Goal: Communication & Community: Answer question/provide support

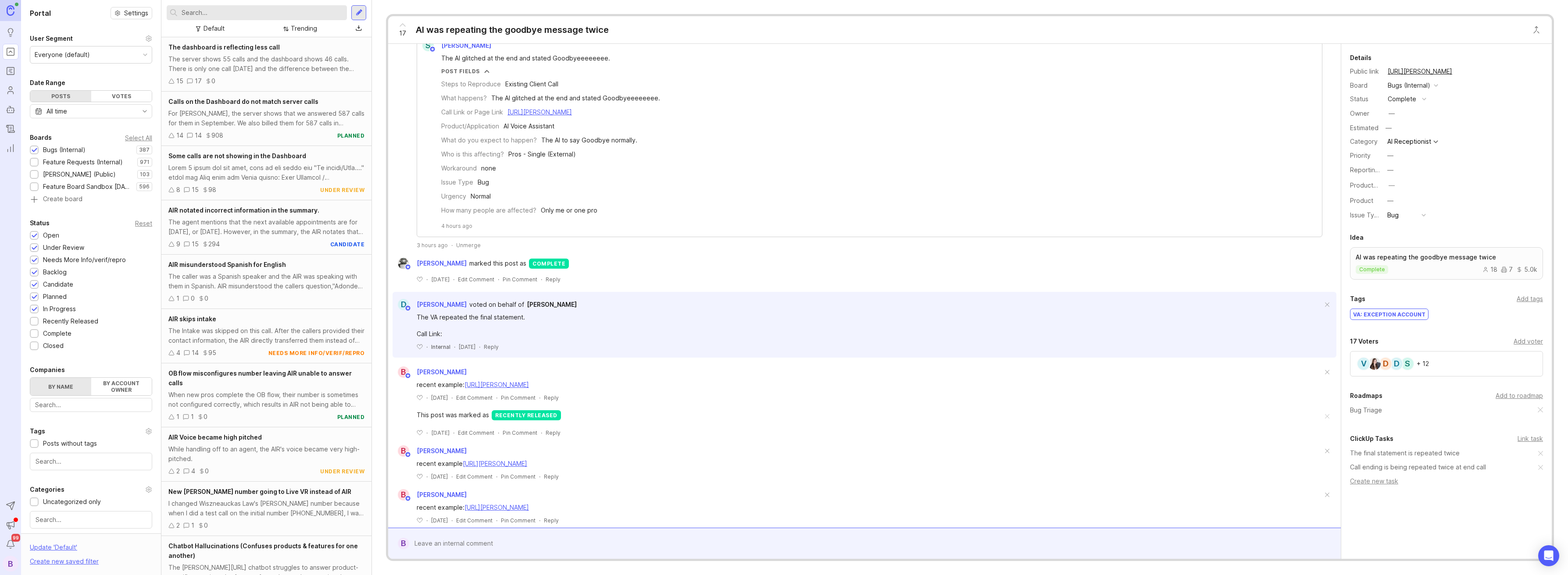
scroll to position [447, 0]
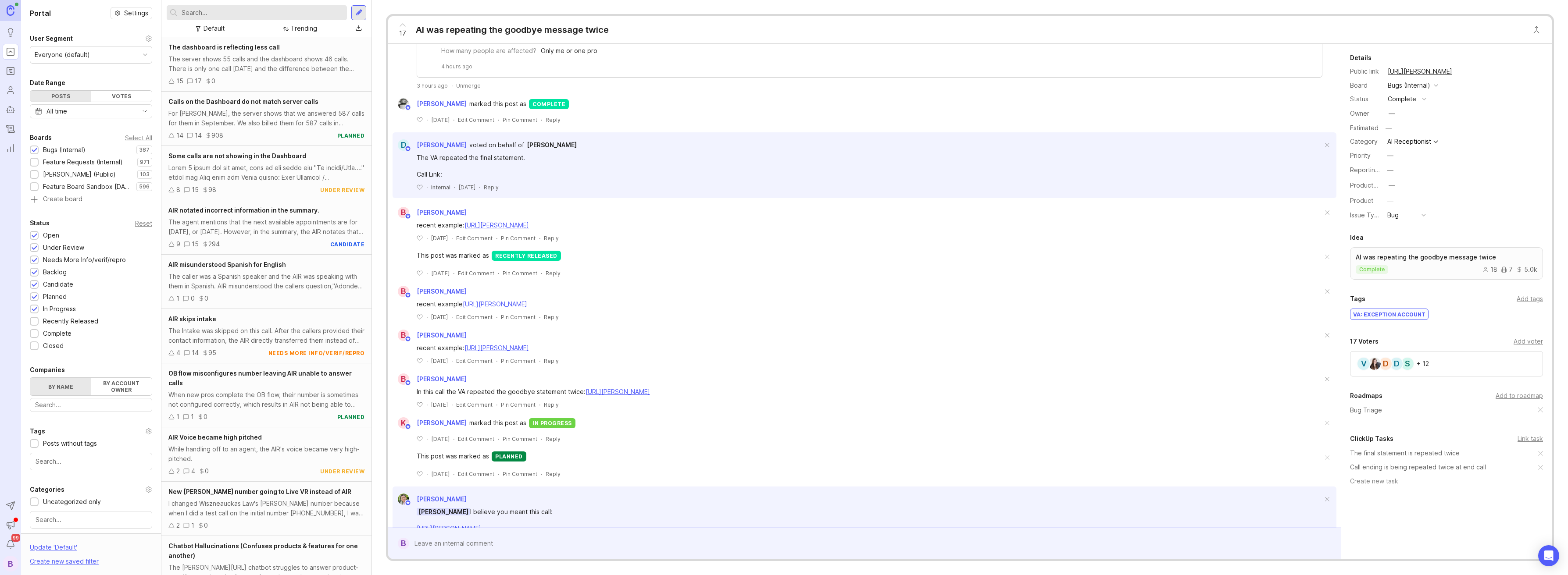
click at [467, 87] on div "Unmerge" at bounding box center [469, 85] width 25 height 7
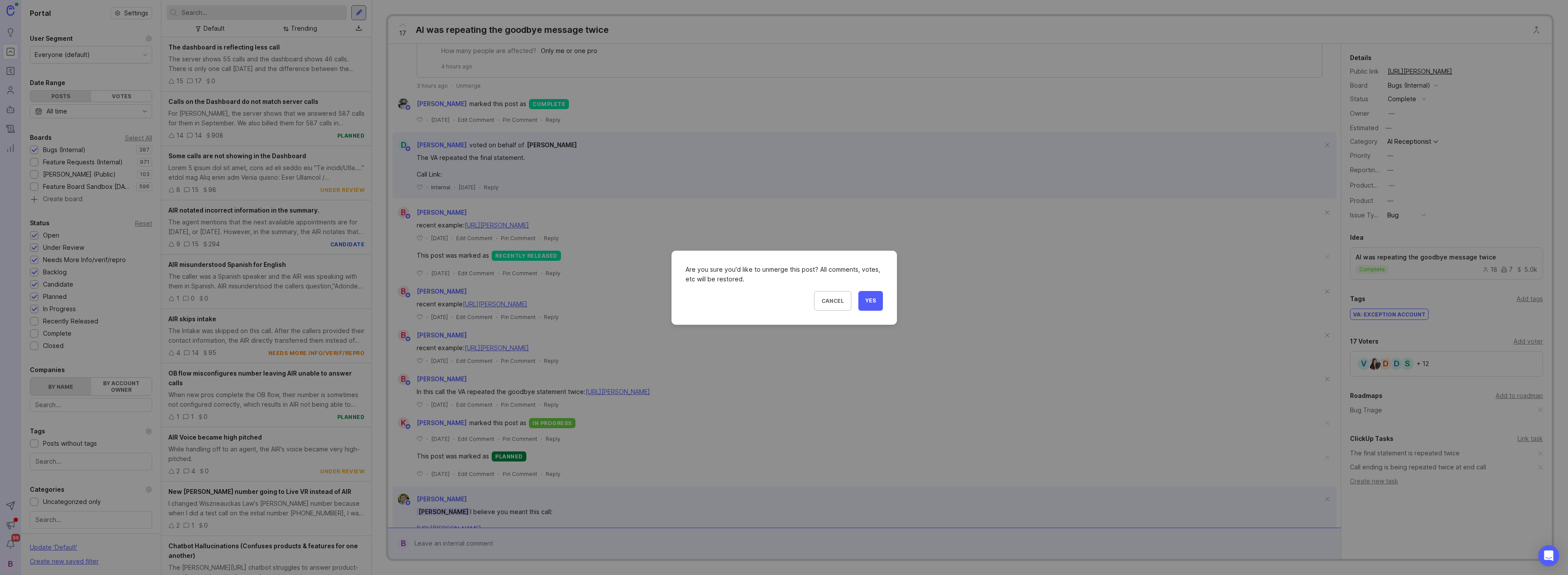
click at [867, 308] on button "Yes" at bounding box center [871, 301] width 25 height 20
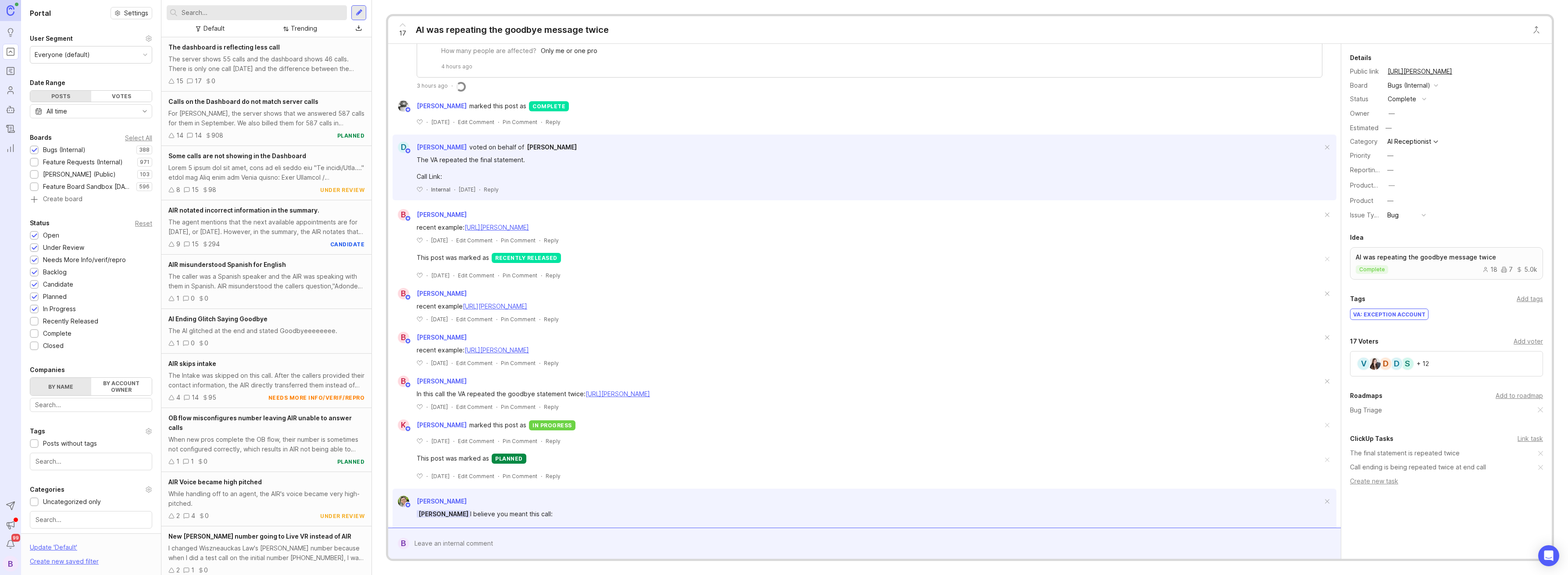
scroll to position [177, 0]
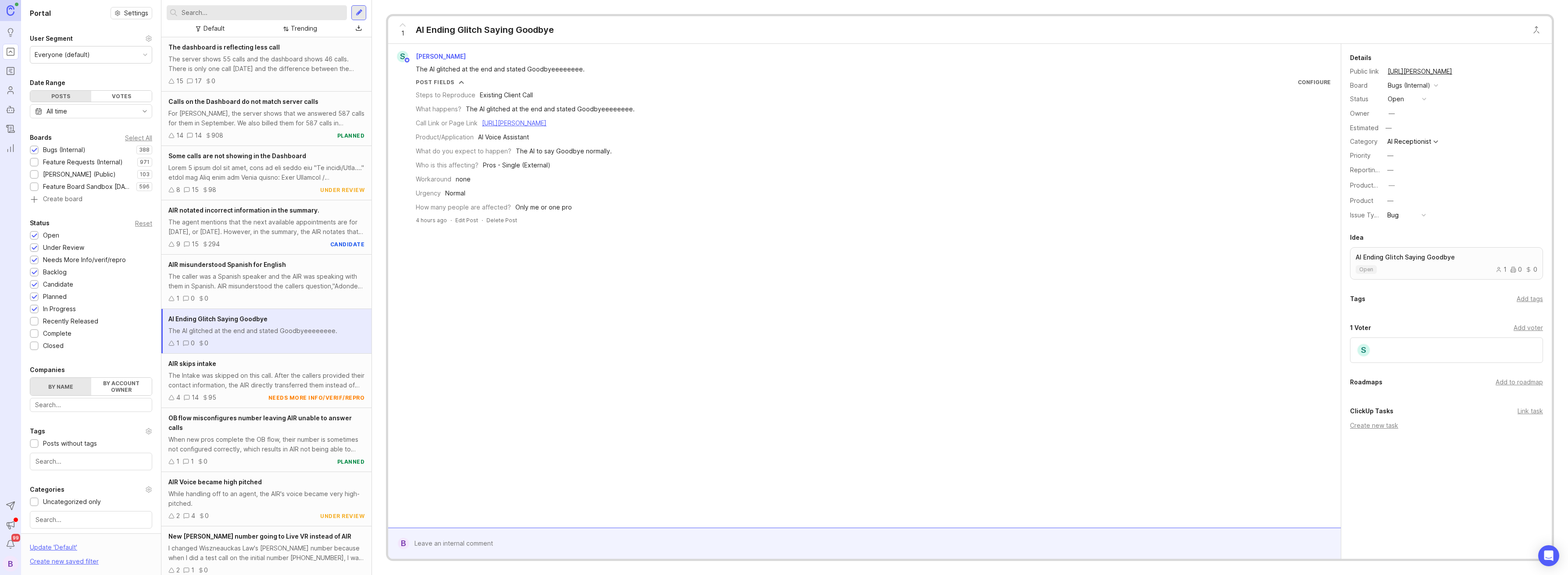
click at [717, 547] on div at bounding box center [871, 543] width 924 height 17
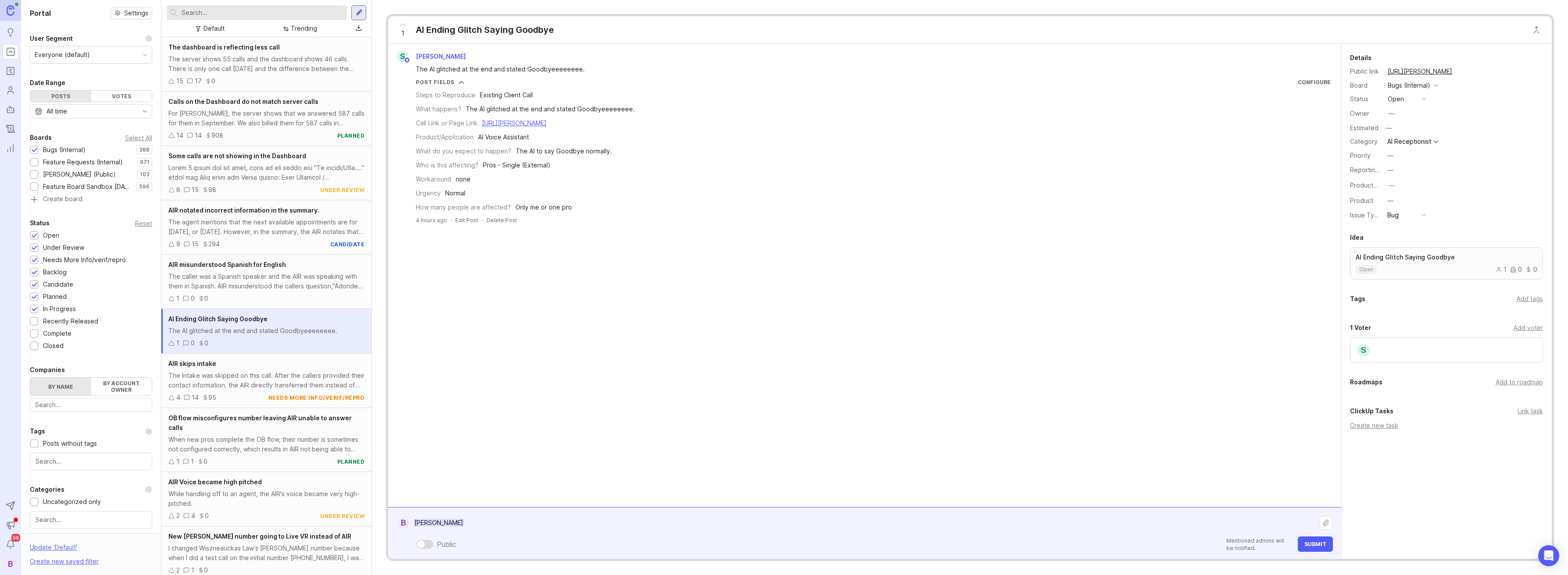
type textarea "[PERSON_NAME]"
paste textarea "[URL][PERSON_NAME]"
click at [694, 534] on div "[PERSON_NAME] can you do me a favor and log that in this seet: [URL][PERSON_NAM…" at bounding box center [871, 528] width 924 height 47
click at [700, 524] on textarea "[PERSON_NAME] can you do me a favor and log that in this seet: [URL][PERSON_NAM…" at bounding box center [864, 518] width 910 height 26
drag, startPoint x: 494, startPoint y: 532, endPoint x: 503, endPoint y: 527, distance: 10.3
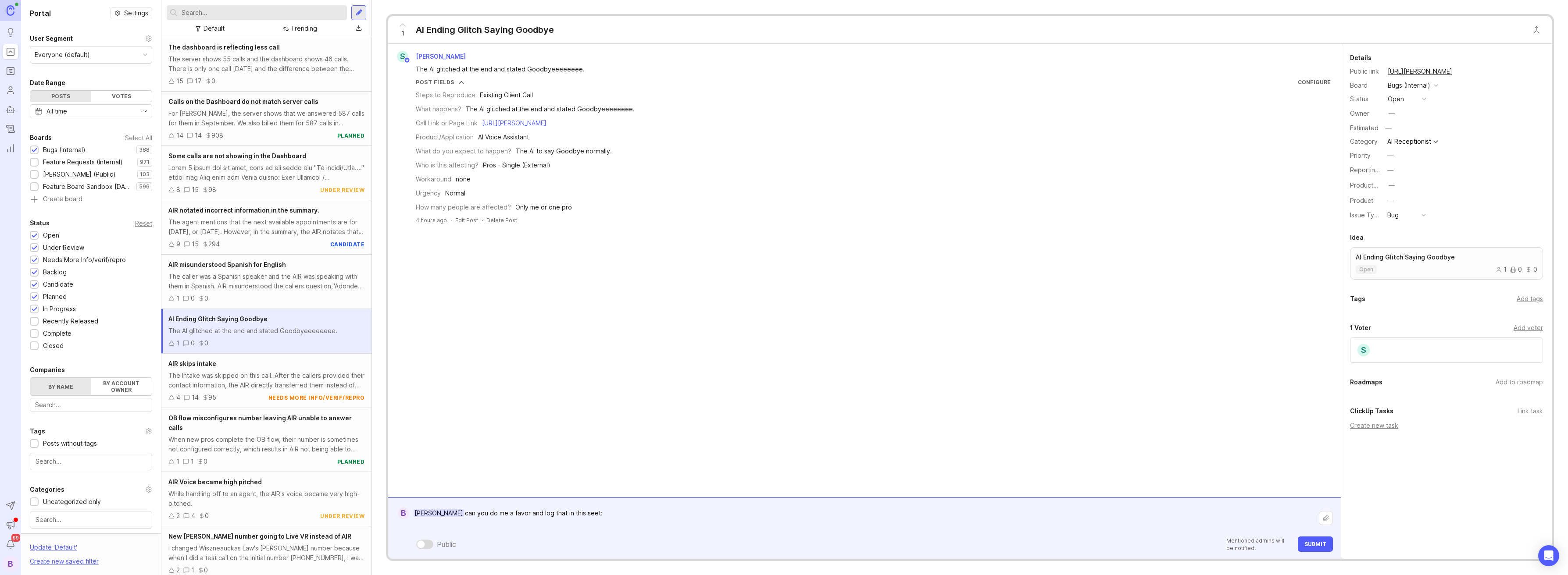
click at [494, 531] on div "[PERSON_NAME] can you do me a favor and log that in this seet: [PERSON_NAME] ca…" at bounding box center [871, 528] width 924 height 47
click at [551, 526] on textarea "[PERSON_NAME] can you do me a favor and log that in this seet:" at bounding box center [864, 518] width 910 height 26
paste textarea "[URL][DOMAIN_NAME]"
click at [579, 512] on textarea "[PERSON_NAME] can you do me a favor and log that in this seet: [URL][DOMAIN_NAM…" at bounding box center [864, 518] width 910 height 26
click at [577, 513] on textarea "[PERSON_NAME] can you do me a favor and log that in this see: [URL][DOMAIN_NAME]" at bounding box center [864, 518] width 910 height 26
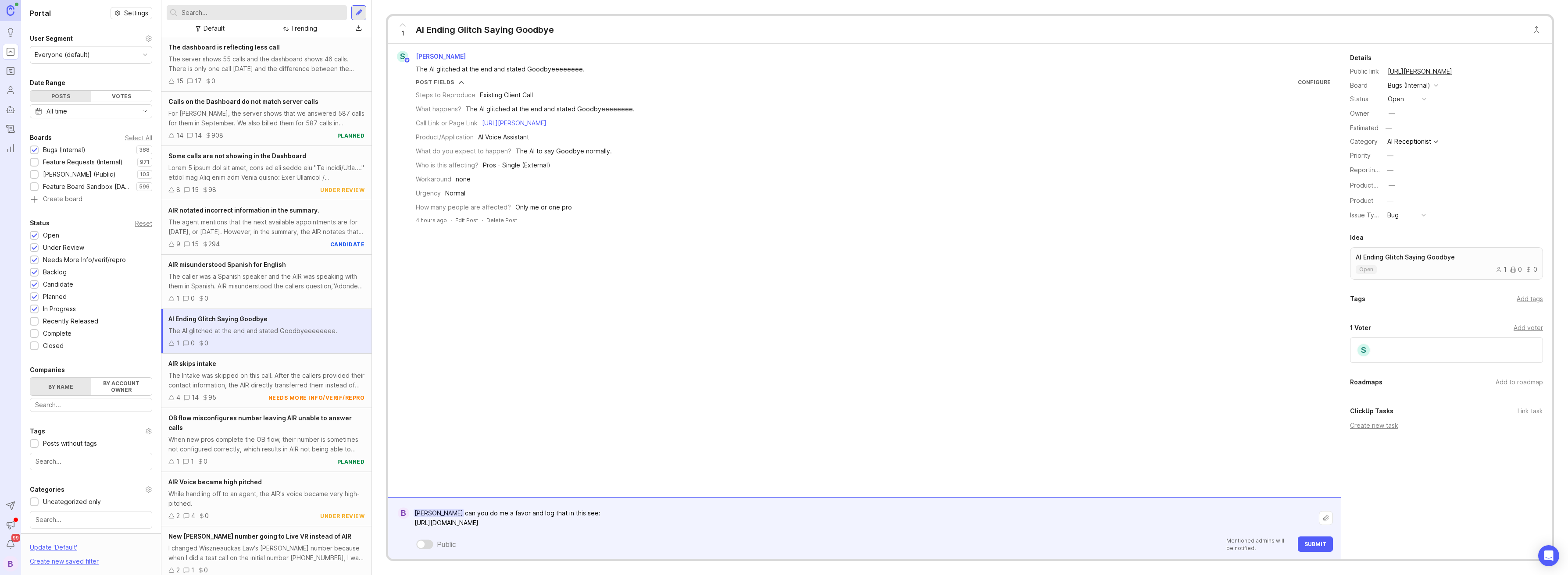
click at [577, 513] on textarea "[PERSON_NAME] can you do me a favor and log that in this see: [URL][DOMAIN_NAME]" at bounding box center [864, 518] width 910 height 26
click at [527, 502] on textarea "[PERSON_NAME] can you do me a favor and log that in this sheet: [URL][DOMAIN_NA…" at bounding box center [864, 513] width 910 height 36
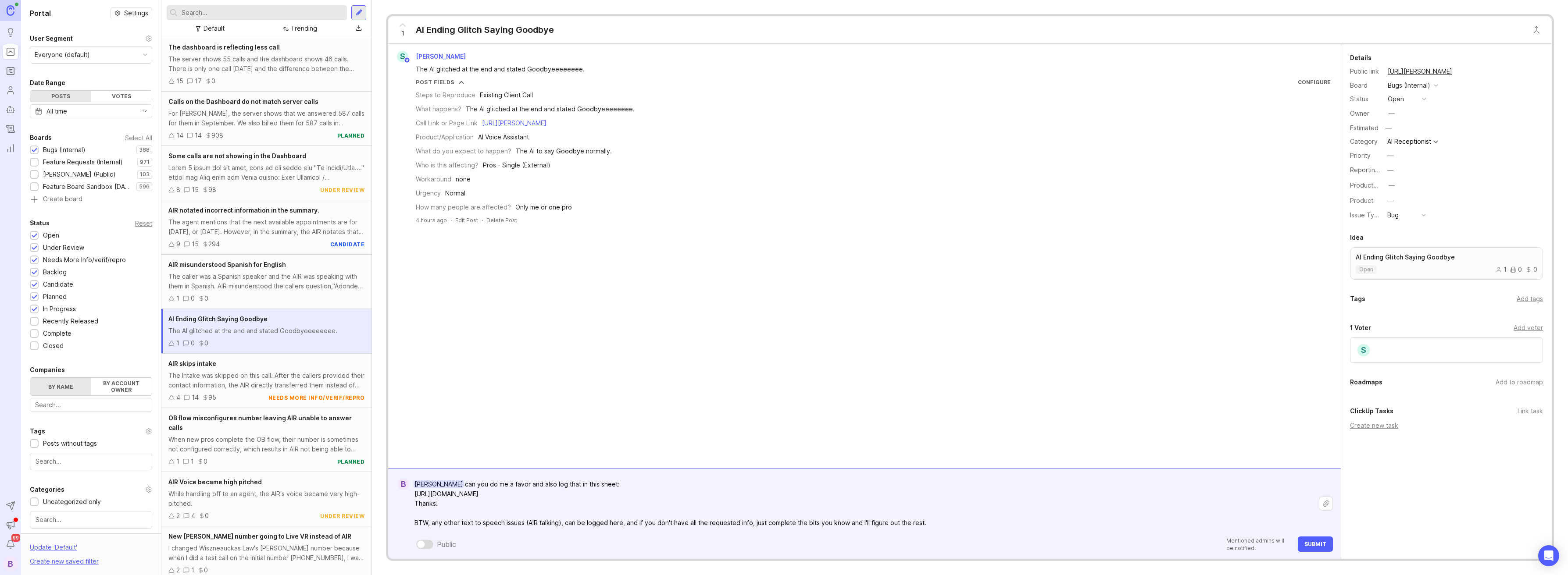
drag, startPoint x: 458, startPoint y: 508, endPoint x: 699, endPoint y: 504, distance: 241.0
click at [396, 506] on form "B [PERSON_NAME] can you do me a favor and also log that in this sheet: [URL][DO…" at bounding box center [864, 513] width 953 height 91
click at [954, 520] on textarea "[PERSON_NAME] can you do me a favor and also log that in this sheet: [URL][DOMA…" at bounding box center [864, 508] width 910 height 46
paste textarea "Thanks!"
click at [917, 512] on textarea "[PERSON_NAME] can you do me a favor and also log that in this sheet: [URL][DOMA…" at bounding box center [864, 504] width 910 height 55
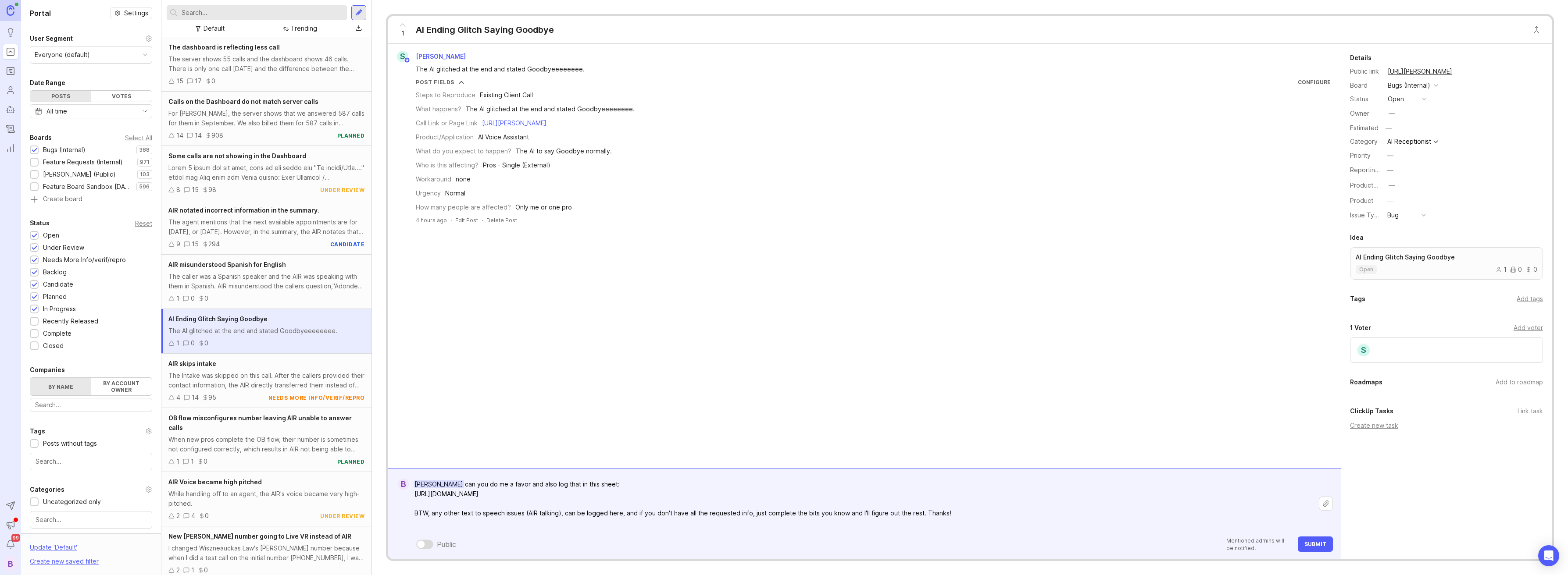
click at [896, 503] on textarea "[PERSON_NAME] can you do me a favor and also log that in this sheet: [URL][DOMA…" at bounding box center [864, 504] width 910 height 55
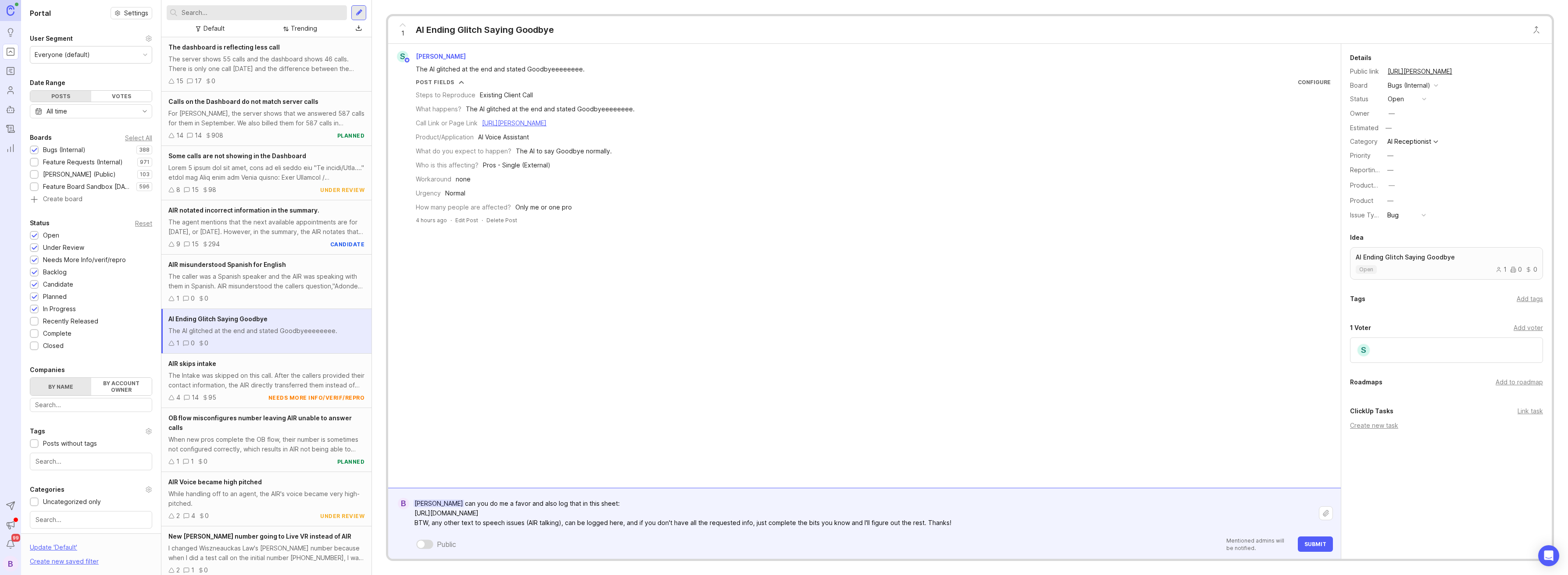
type textarea "[PERSON_NAME] can you do me a favor and also log that in this sheet: [URL][DOMA…"
click at [1320, 543] on span "Submit" at bounding box center [1315, 545] width 22 height 6
